Goal: Communication & Community: Answer question/provide support

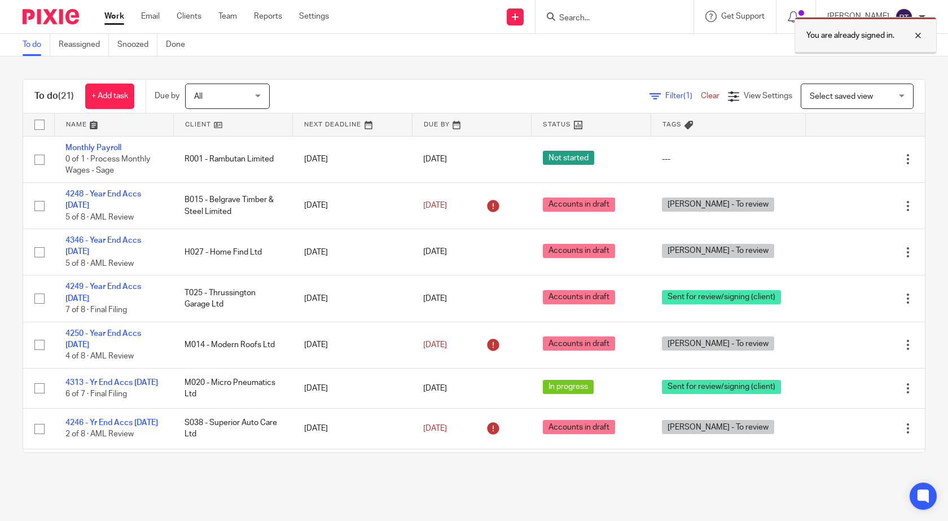
click at [918, 35] on div at bounding box center [909, 36] width 30 height 14
click at [546, 19] on div at bounding box center [615, 16] width 158 height 33
click at [569, 19] on input "Search" at bounding box center [609, 19] width 102 height 10
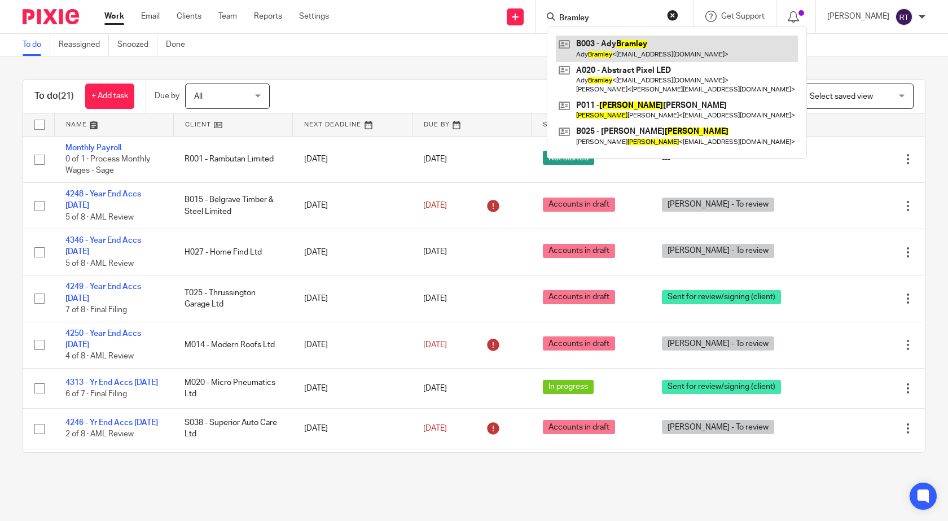
type input "Bramley"
click at [630, 44] on link at bounding box center [677, 49] width 242 height 26
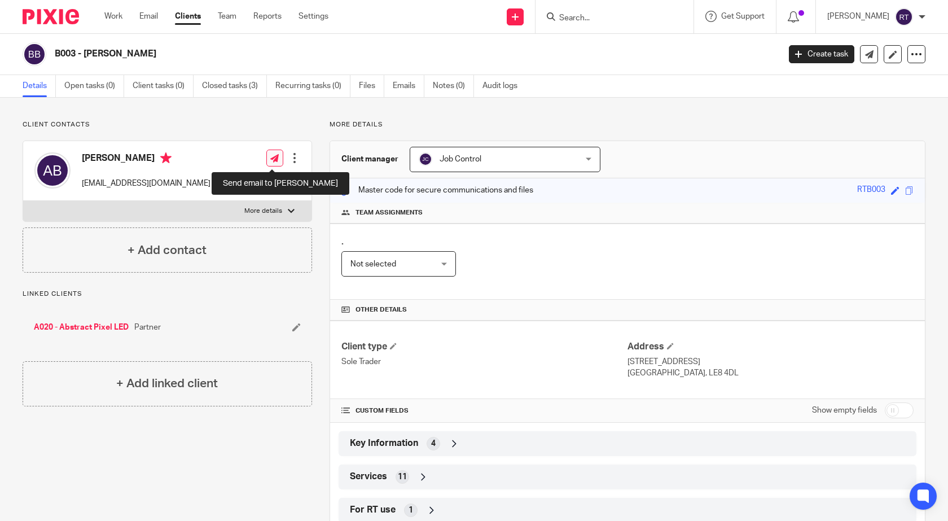
click at [271, 158] on icon at bounding box center [274, 158] width 8 height 8
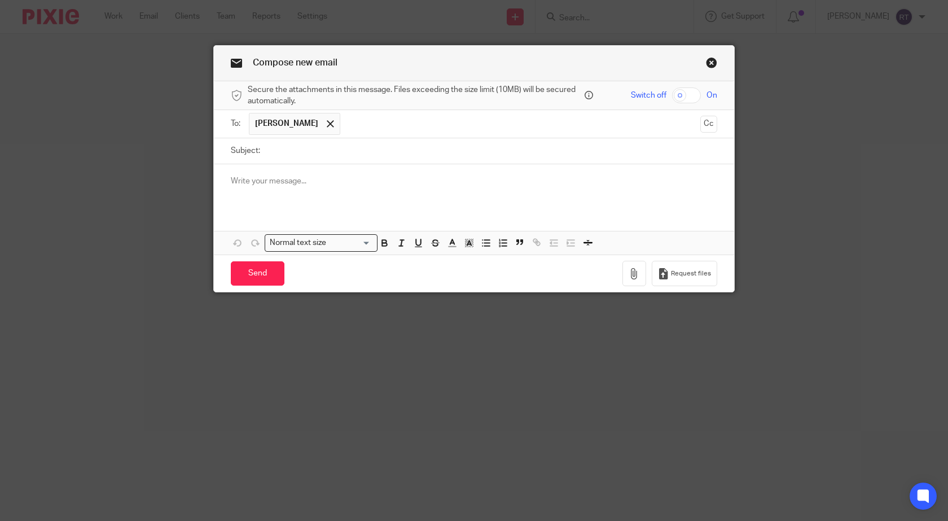
click at [274, 153] on input "Subject:" at bounding box center [491, 150] width 451 height 25
type input "SA302's & Tax Year Overviews"
drag, startPoint x: 235, startPoint y: 180, endPoint x: 341, endPoint y: 175, distance: 105.7
click at [236, 180] on p at bounding box center [474, 181] width 486 height 11
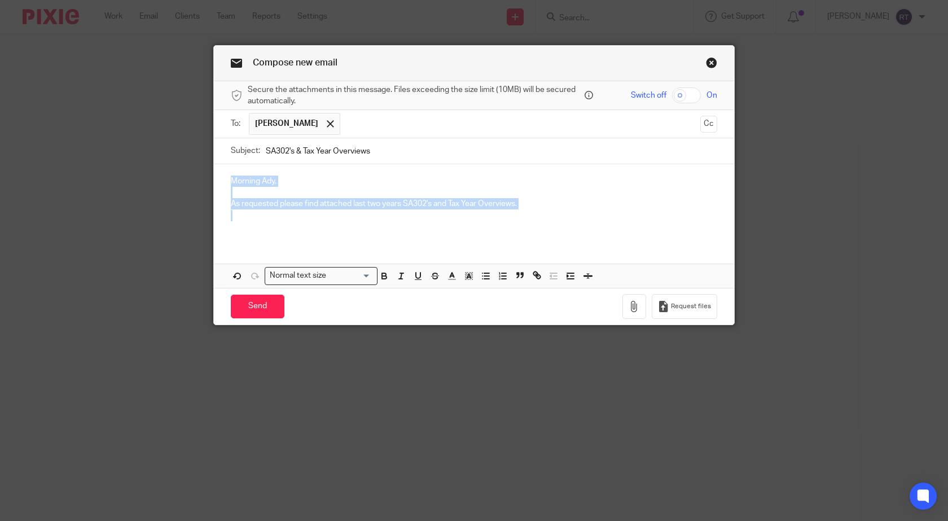
drag, startPoint x: 473, startPoint y: 212, endPoint x: 196, endPoint y: 182, distance: 278.6
click at [196, 182] on div "Compose new email Secure the attachments in this message. Files exceeding the s…" at bounding box center [474, 260] width 948 height 521
copy div "Morning Ady, As requested please find attached last two years SA302's and Tax Y…"
click at [708, 63] on link "Close this dialog window" at bounding box center [711, 64] width 11 height 15
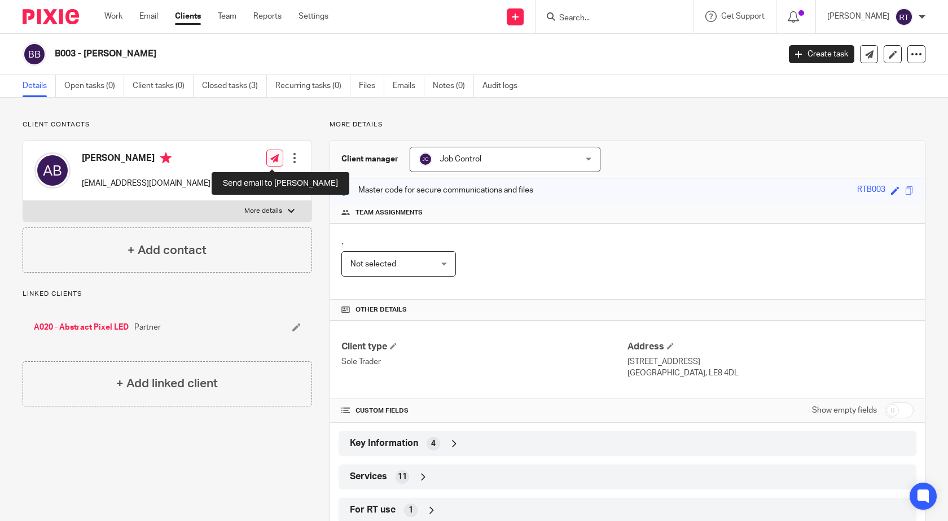
click at [271, 155] on icon at bounding box center [274, 158] width 8 height 8
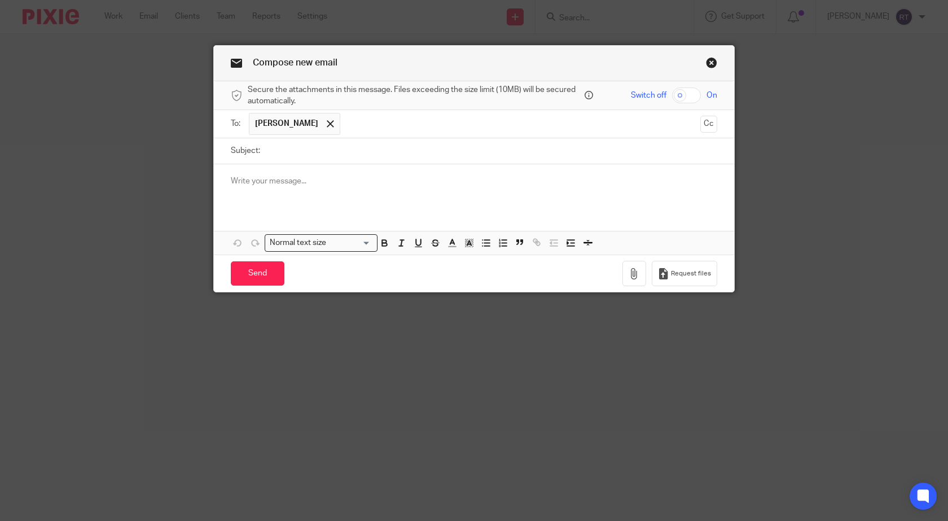
click at [231, 178] on p at bounding box center [474, 181] width 486 height 11
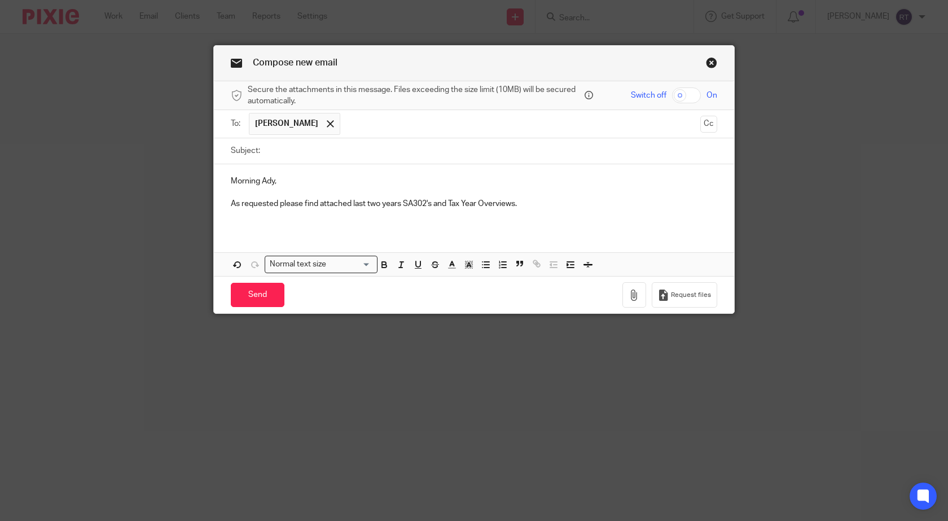
click at [268, 153] on input "Subject:" at bounding box center [491, 150] width 451 height 25
type input "SA302's & Tax Year Overviews"
click at [240, 223] on div "Morning Ady, As requested please find attached last two years SA302's and Tax Y…" at bounding box center [474, 196] width 520 height 65
click at [678, 94] on input "checkbox" at bounding box center [686, 95] width 29 height 16
checkbox input "true"
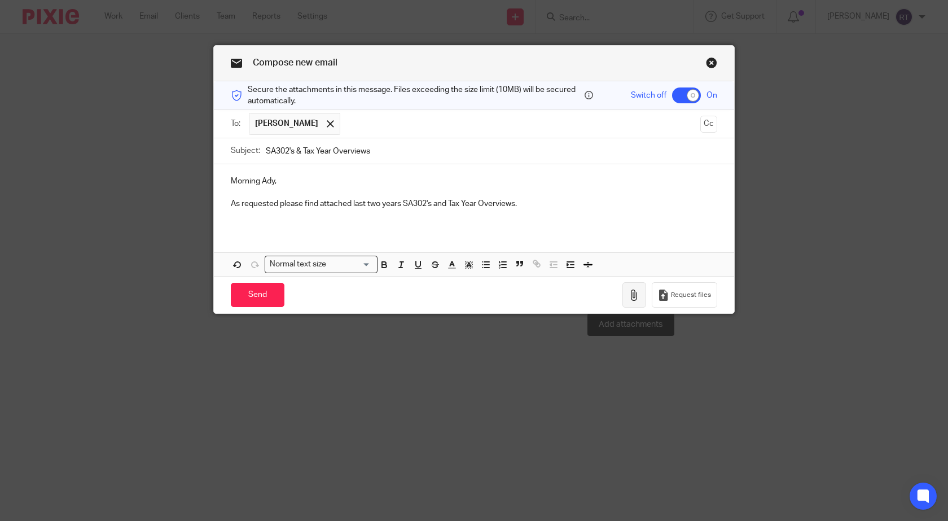
click at [634, 295] on icon "button" at bounding box center [634, 294] width 11 height 11
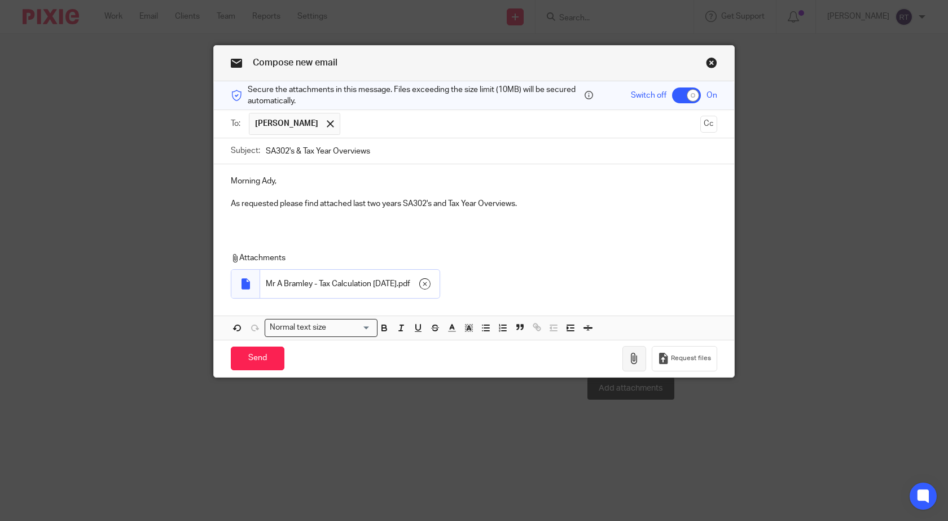
click at [633, 359] on icon "button" at bounding box center [634, 358] width 11 height 11
click at [636, 362] on icon "button" at bounding box center [634, 358] width 11 height 11
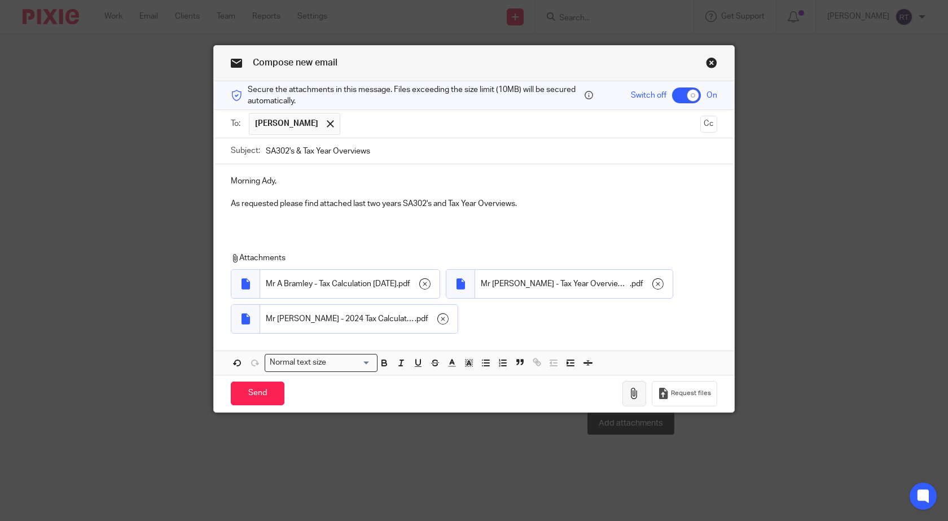
click at [635, 397] on icon "button" at bounding box center [634, 393] width 11 height 11
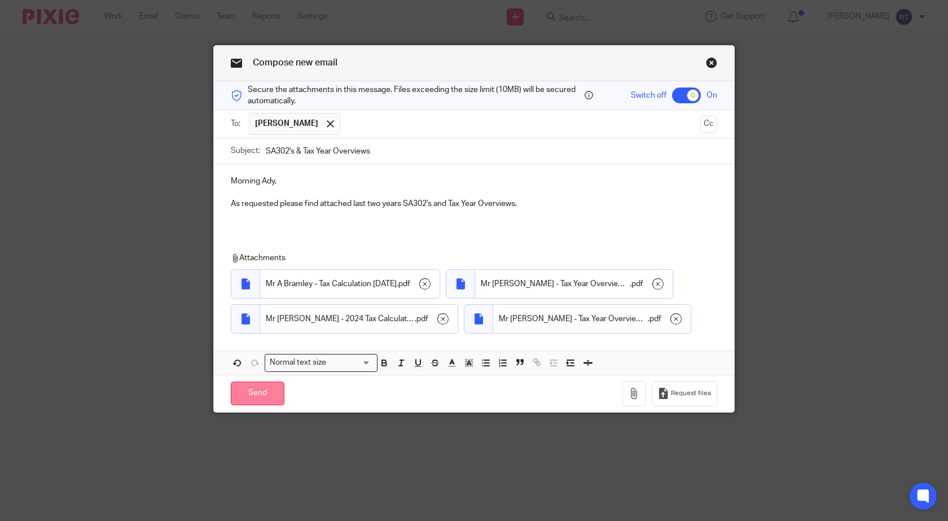
click at [258, 396] on input "Send" at bounding box center [258, 393] width 54 height 24
